Goal: Task Accomplishment & Management: Use online tool/utility

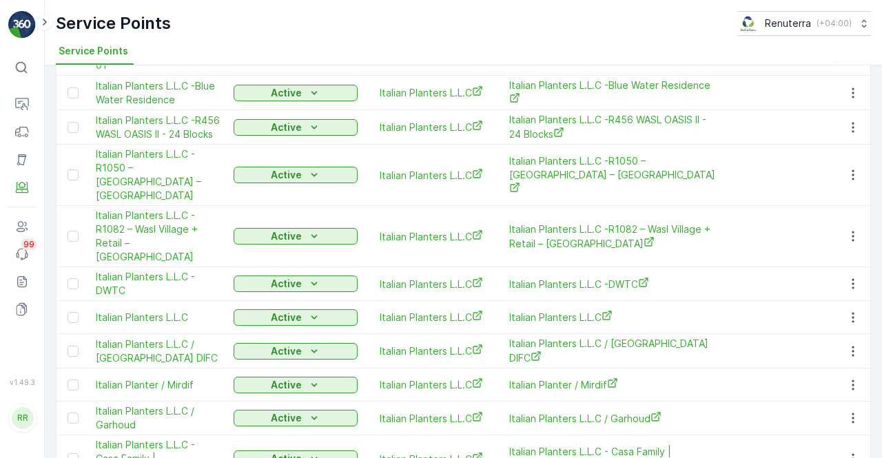
scroll to position [196, 0]
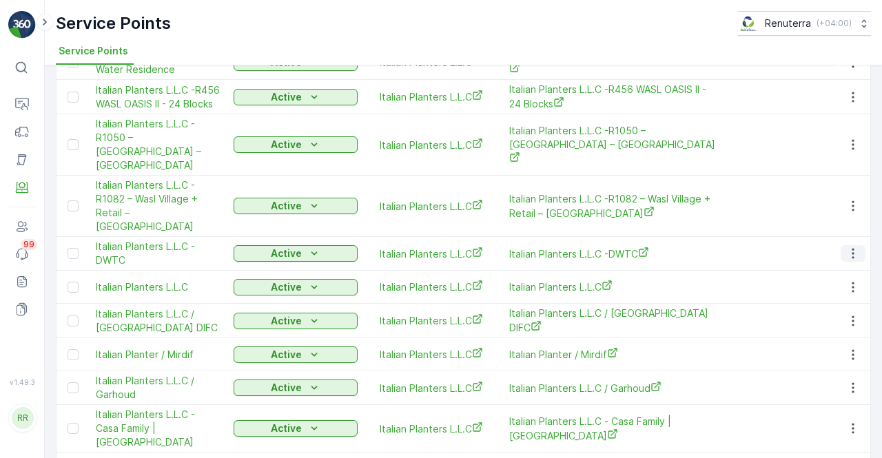
click at [847, 247] on icon "button" at bounding box center [854, 254] width 14 height 14
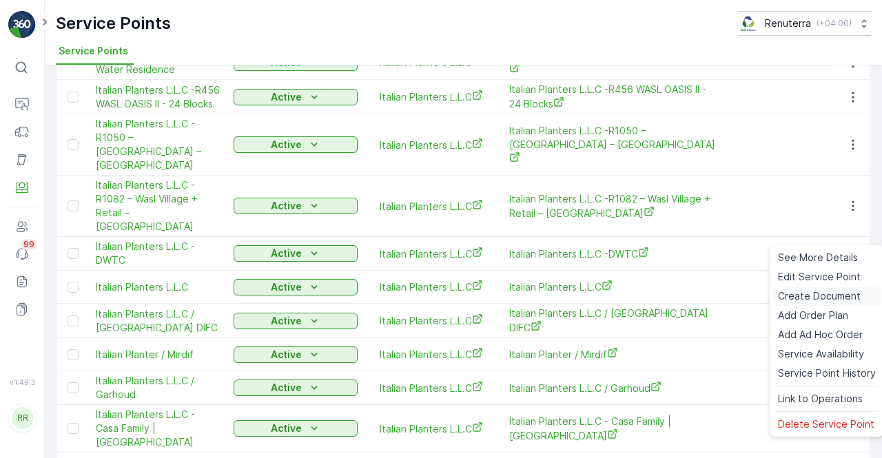
click at [812, 299] on span "Create Document" at bounding box center [819, 297] width 83 height 14
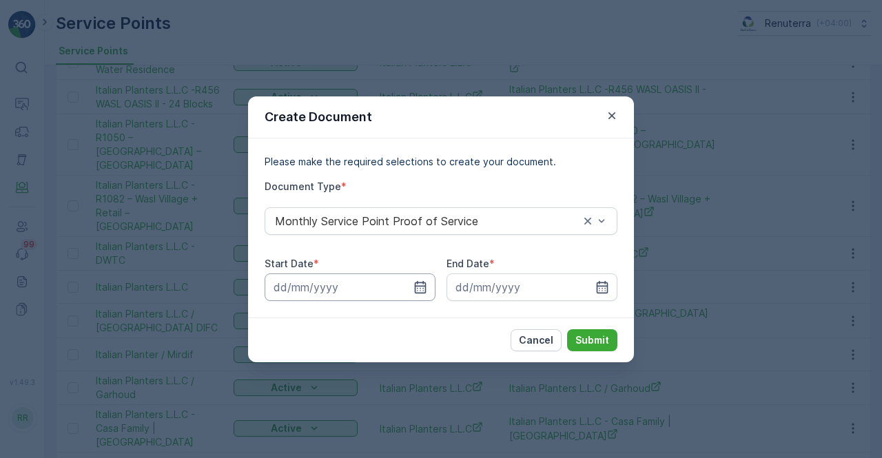
drag, startPoint x: 421, startPoint y: 286, endPoint x: 417, endPoint y: 279, distance: 8.3
click at [419, 286] on icon "button" at bounding box center [421, 287] width 12 height 12
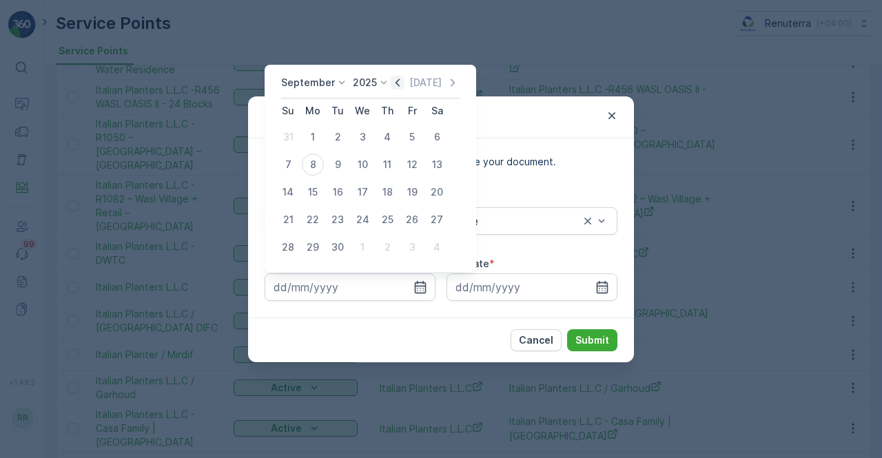
click at [397, 82] on icon "button" at bounding box center [398, 83] width 14 height 14
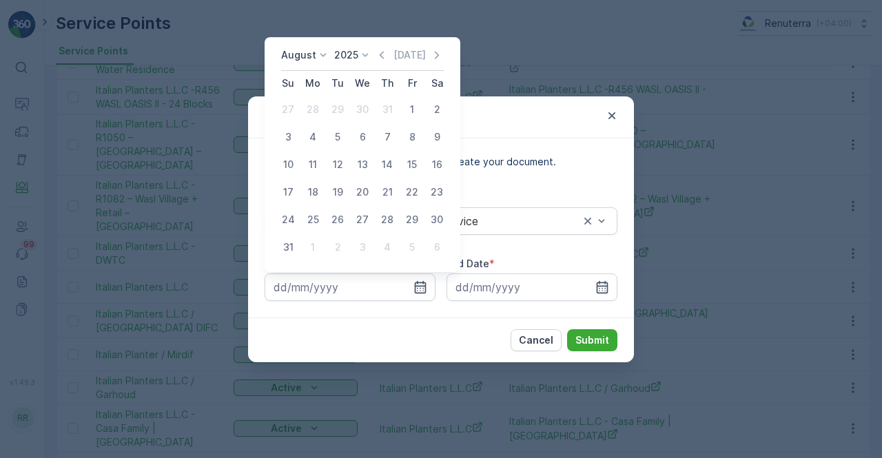
click at [405, 112] on div "1" at bounding box center [412, 110] width 22 height 22
type input "[DATE]"
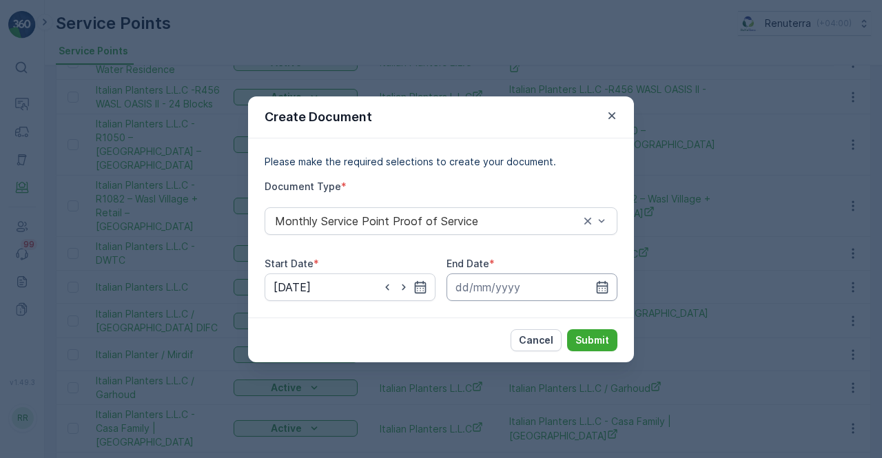
click at [594, 282] on input at bounding box center [532, 288] width 171 height 28
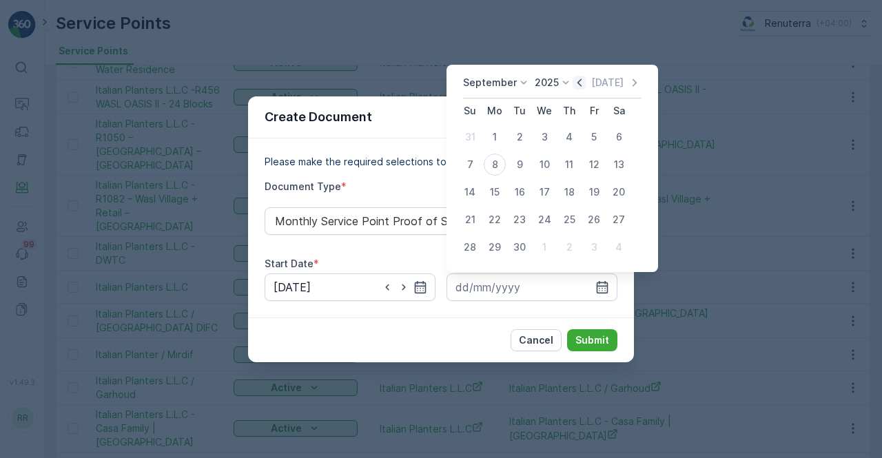
click at [573, 84] on icon "button" at bounding box center [580, 83] width 14 height 14
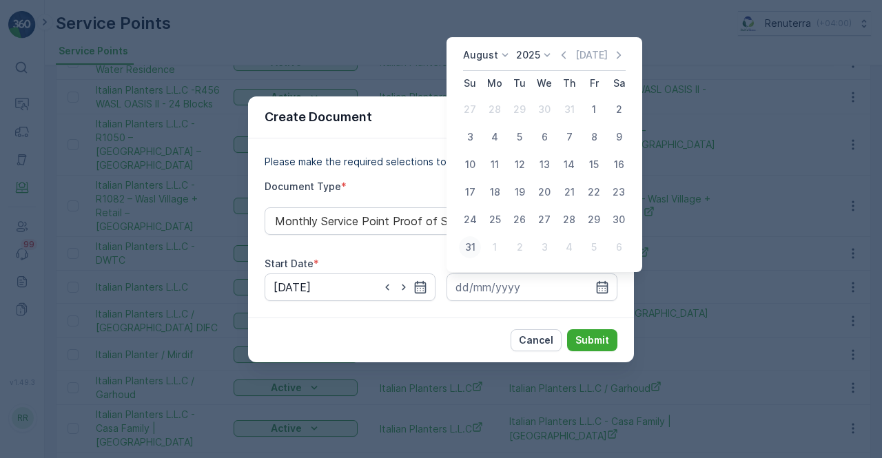
drag, startPoint x: 473, startPoint y: 250, endPoint x: 552, endPoint y: 316, distance: 103.3
click at [474, 252] on div "31" at bounding box center [470, 247] width 22 height 22
type input "[DATE]"
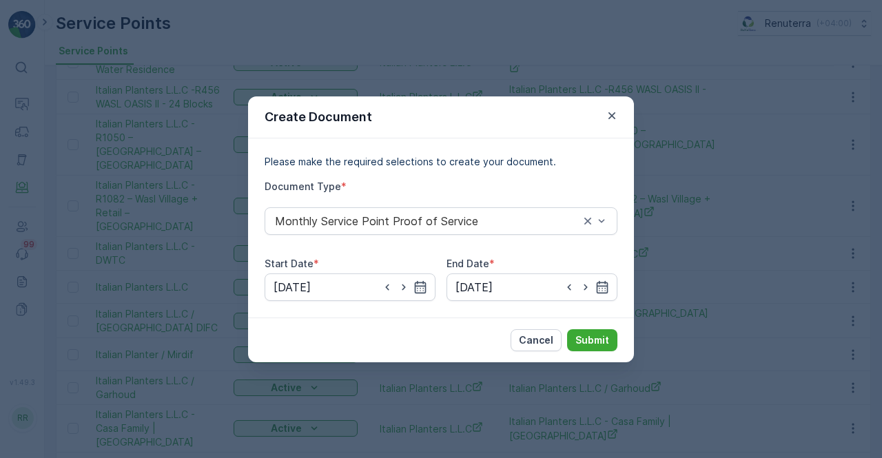
click at [623, 347] on div "Cancel Submit" at bounding box center [441, 340] width 386 height 45
click at [605, 345] on p "Submit" at bounding box center [593, 341] width 34 height 14
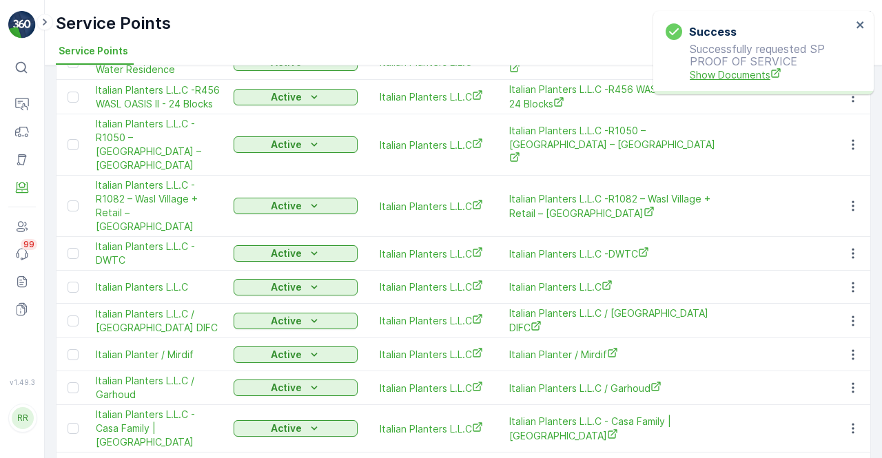
click at [714, 78] on span "Show Documents" at bounding box center [771, 75] width 162 height 14
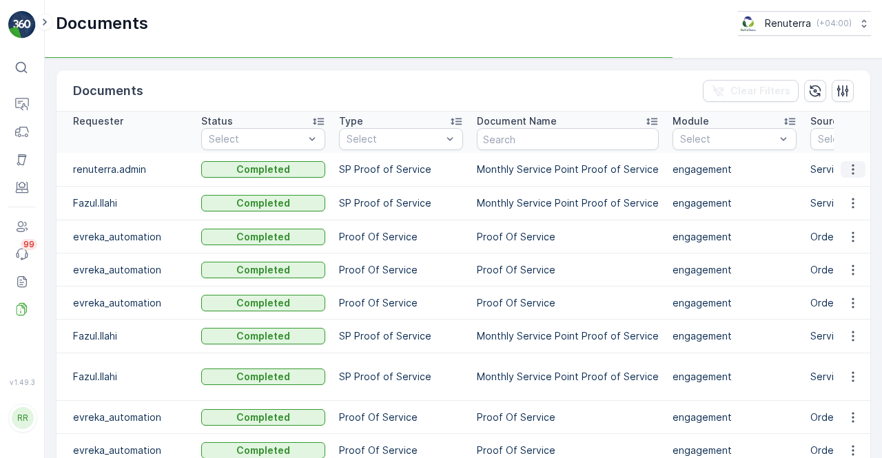
click at [838, 165] on td at bounding box center [852, 170] width 37 height 34
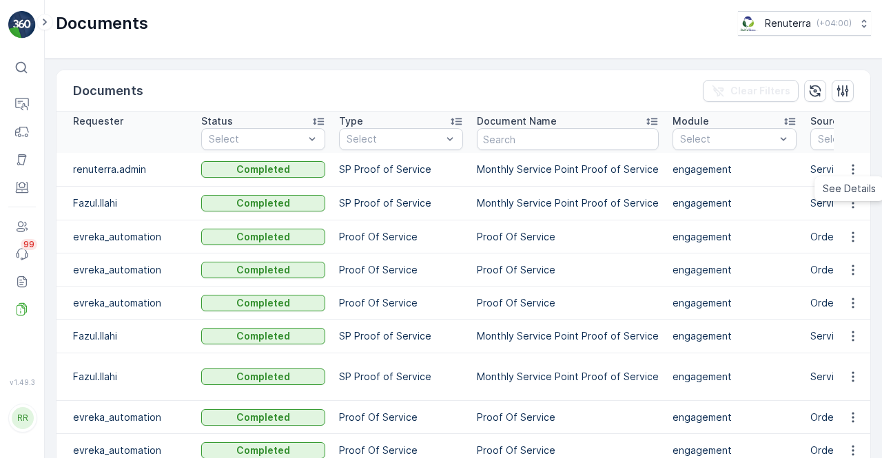
click at [841, 187] on span "See Details" at bounding box center [849, 189] width 53 height 14
